Goal: Check status: Check status

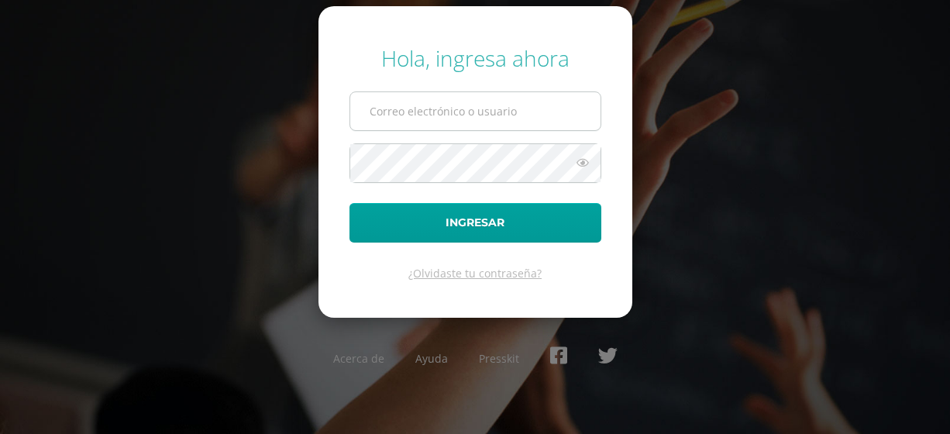
click at [445, 102] on input "text" at bounding box center [475, 111] width 250 height 38
type input "[EMAIL_ADDRESS][DOMAIN_NAME]"
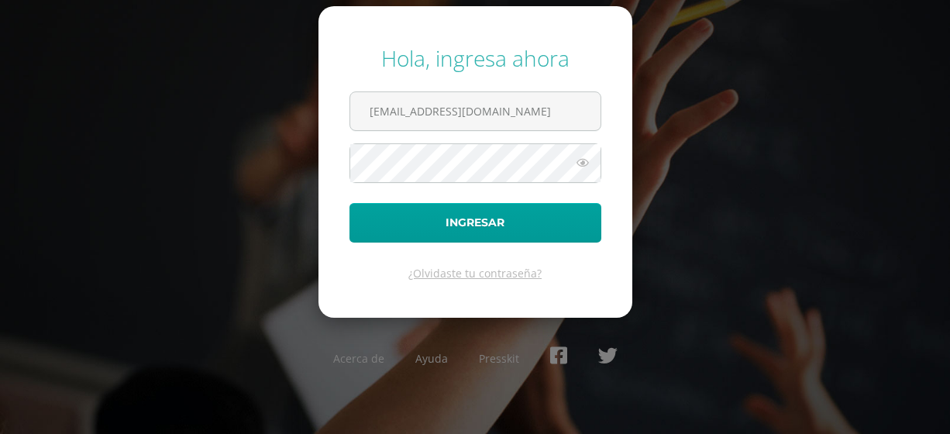
click at [575, 163] on icon at bounding box center [583, 162] width 20 height 19
click at [349, 203] on button "Ingresar" at bounding box center [475, 223] width 252 height 40
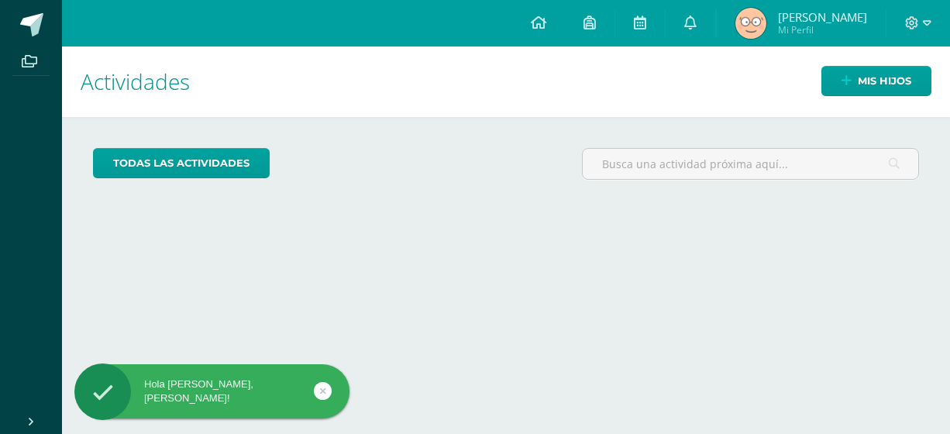
drag, startPoint x: 0, startPoint y: 0, endPoint x: 509, endPoint y: 163, distance: 534.4
click at [509, 163] on div "todas las Actividades" at bounding box center [506, 170] width 838 height 44
click at [858, 77] on span "Mis hijos" at bounding box center [884, 81] width 53 height 29
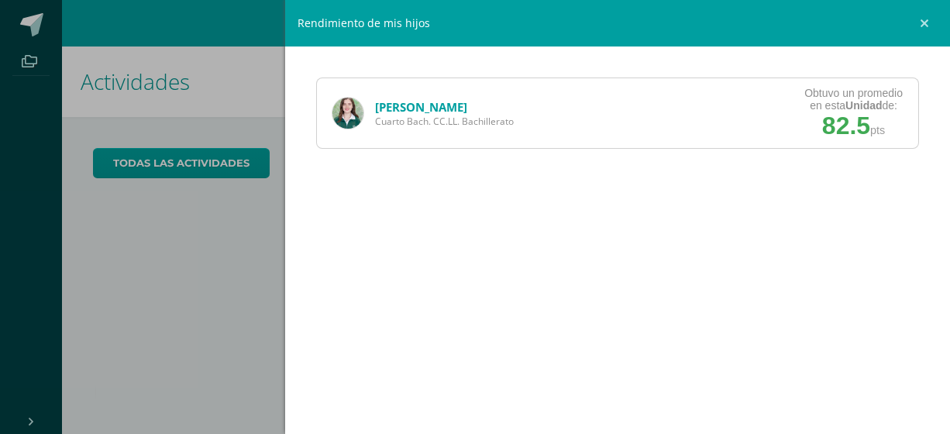
click at [397, 111] on link "Stephanie Molina" at bounding box center [421, 106] width 92 height 15
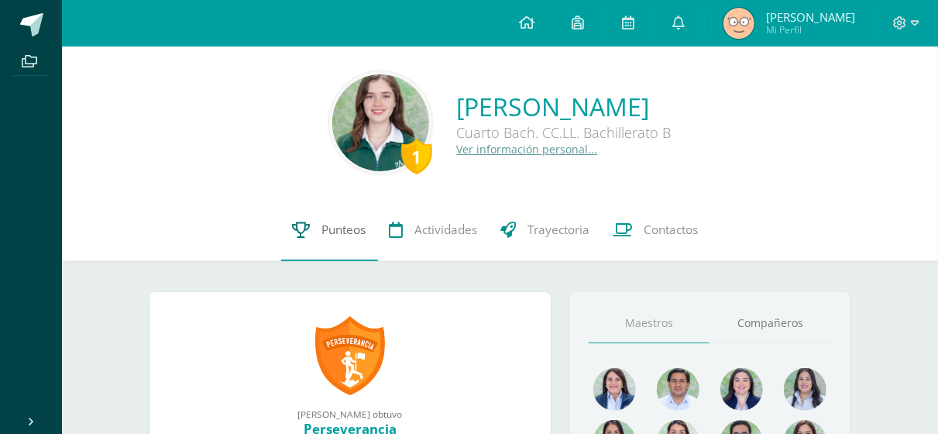
click at [315, 249] on link "Punteos" at bounding box center [329, 230] width 97 height 62
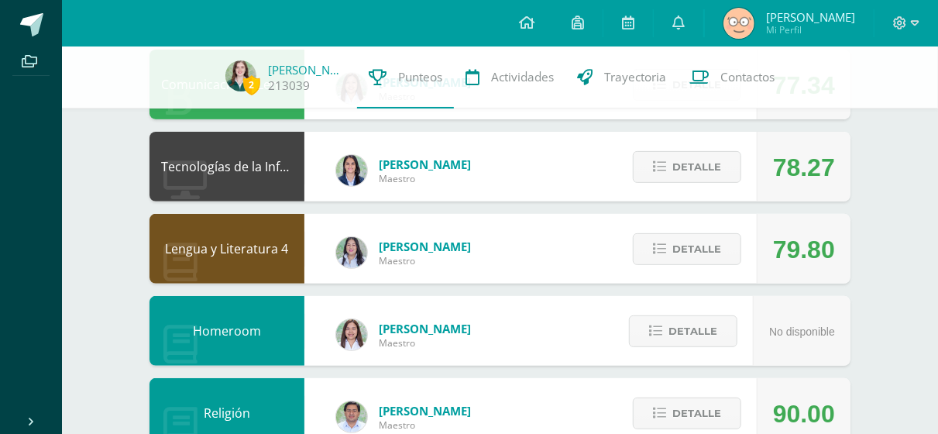
scroll to position [195, 0]
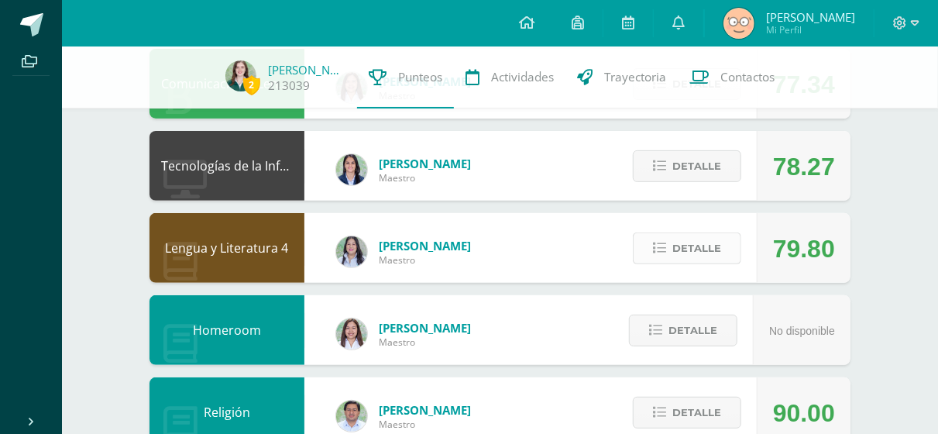
click at [695, 252] on span "Detalle" at bounding box center [697, 248] width 49 height 29
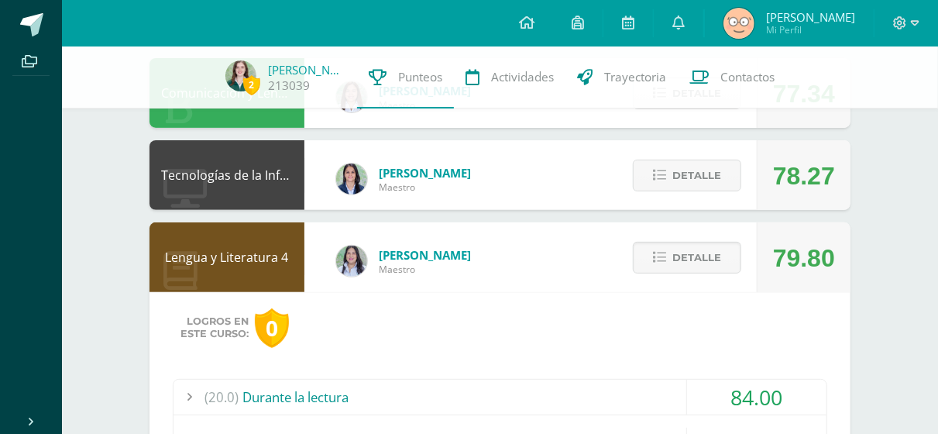
scroll to position [167, 0]
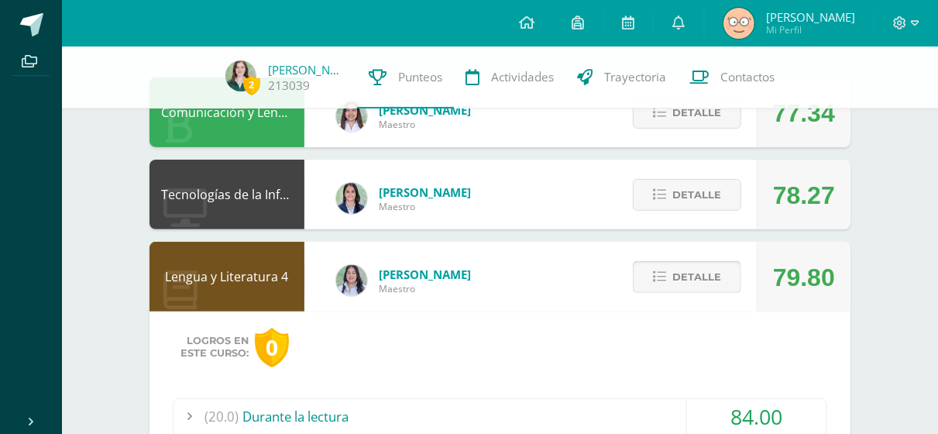
click at [642, 284] on button "Detalle" at bounding box center [687, 277] width 108 height 32
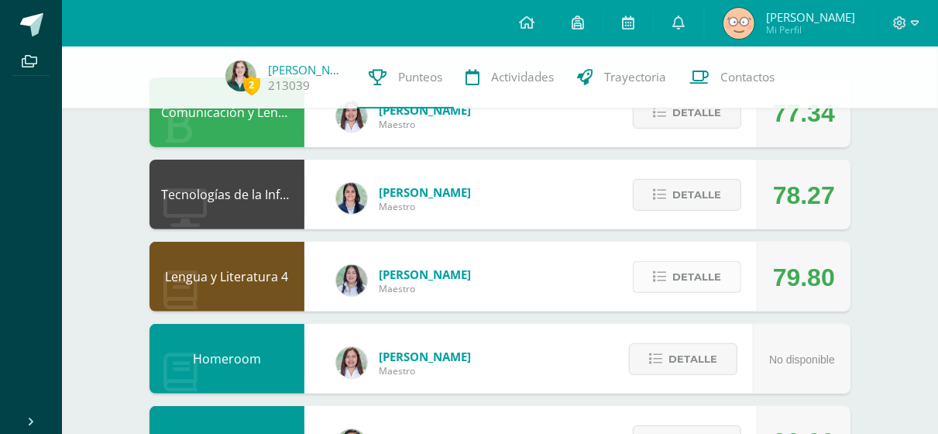
click at [642, 284] on button "Detalle" at bounding box center [687, 277] width 108 height 32
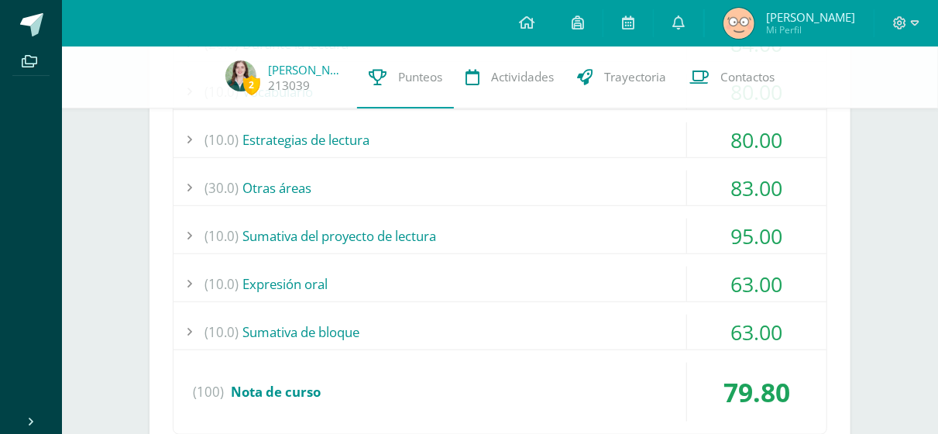
scroll to position [543, 0]
